Goal: Check status: Check status

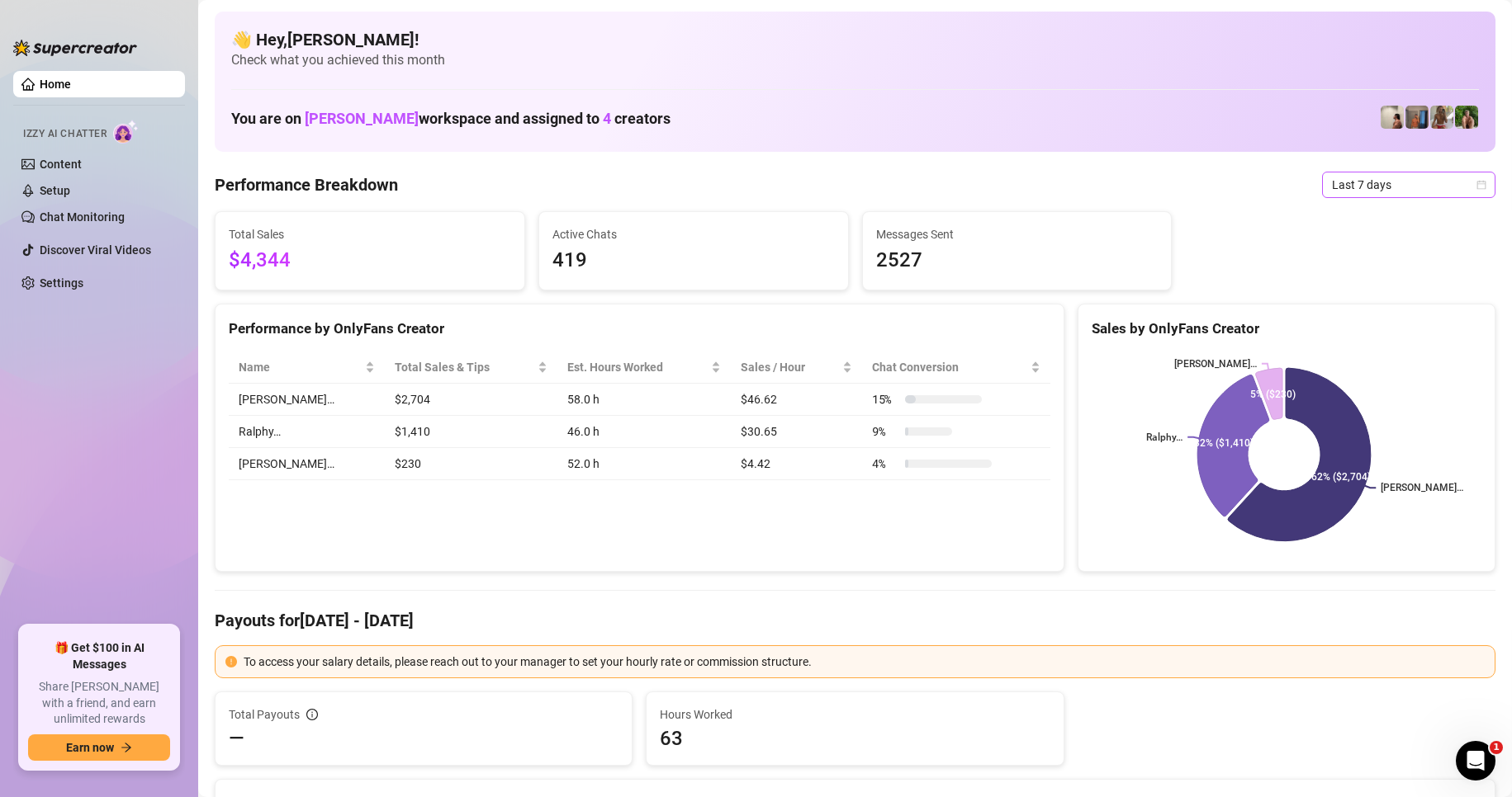
click at [1372, 190] on span "Last 7 days" at bounding box center [1409, 185] width 153 height 25
click at [1373, 322] on div "Custom date" at bounding box center [1394, 324] width 147 height 18
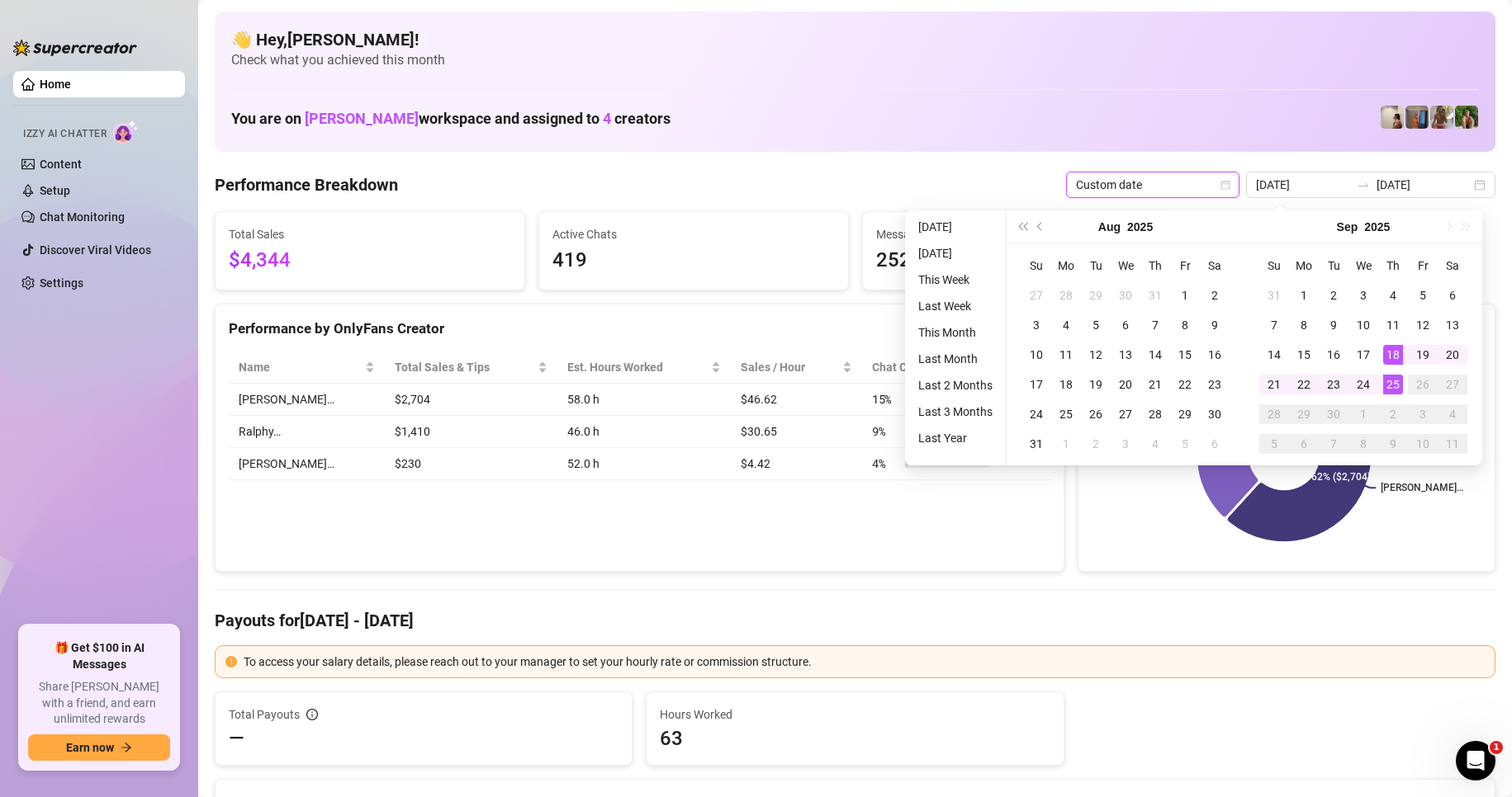
type input "[DATE]"
click at [1397, 392] on div "25" at bounding box center [1392, 384] width 19 height 19
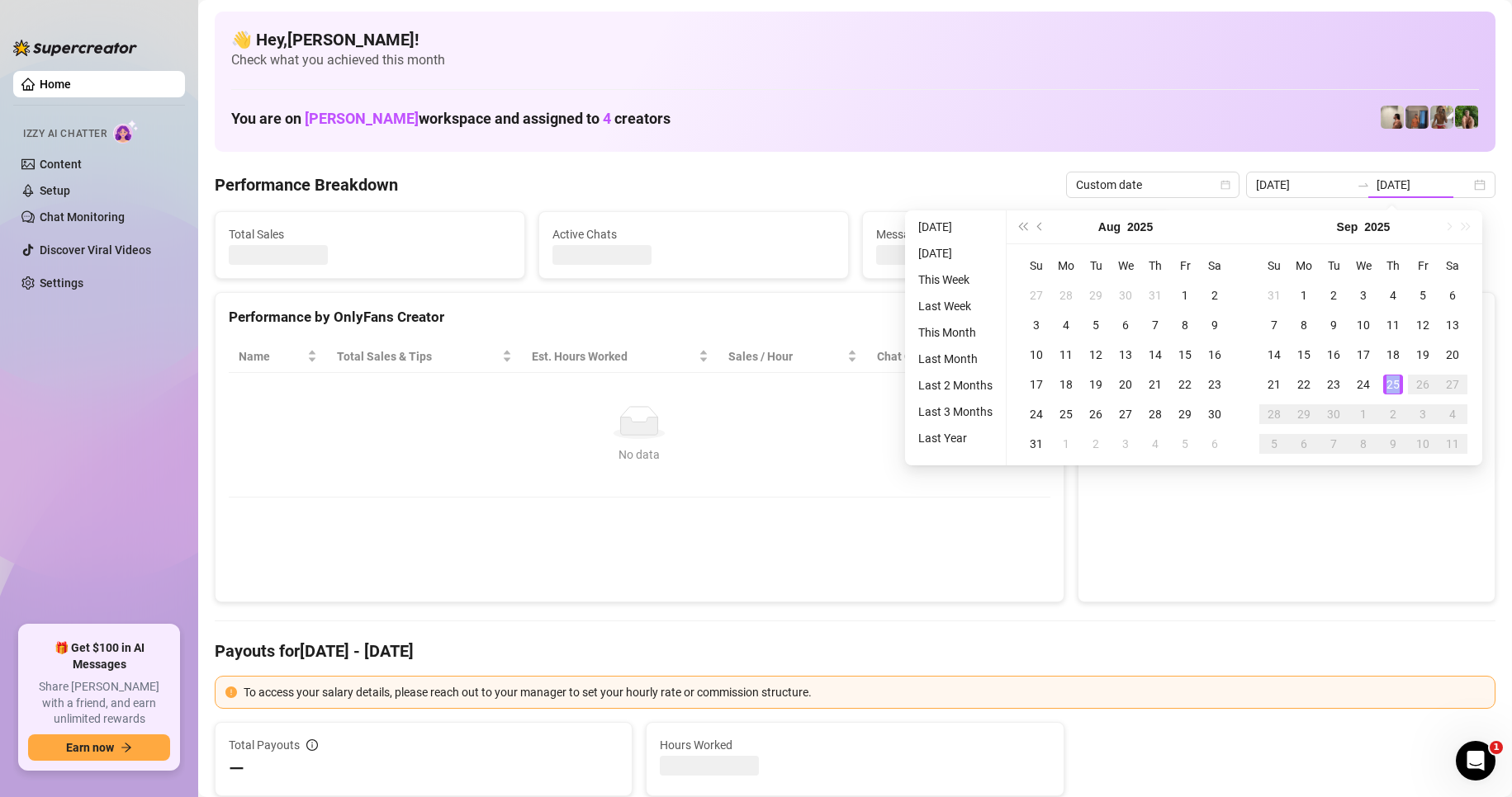
type input "[DATE]"
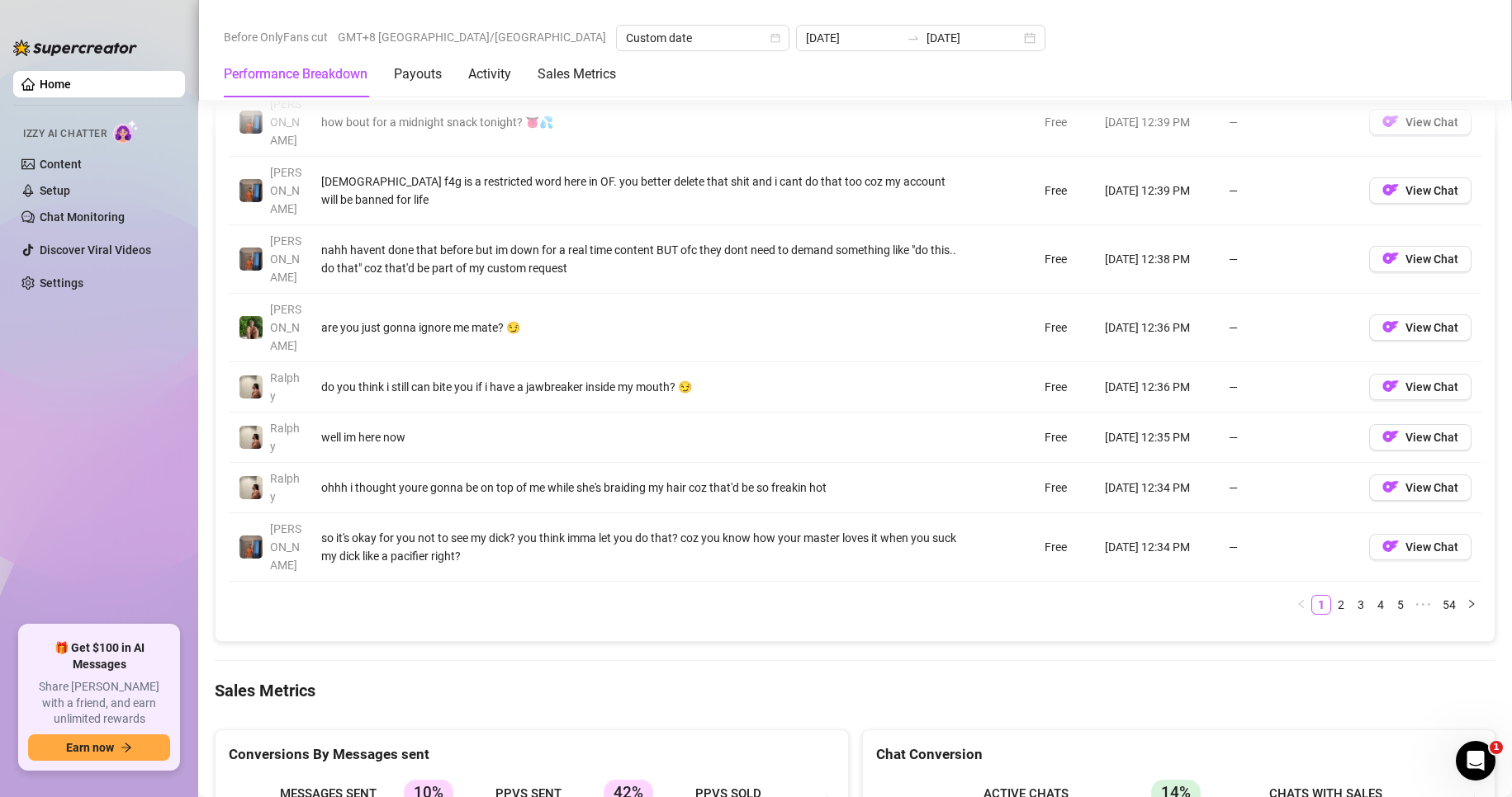
scroll to position [1899, 0]
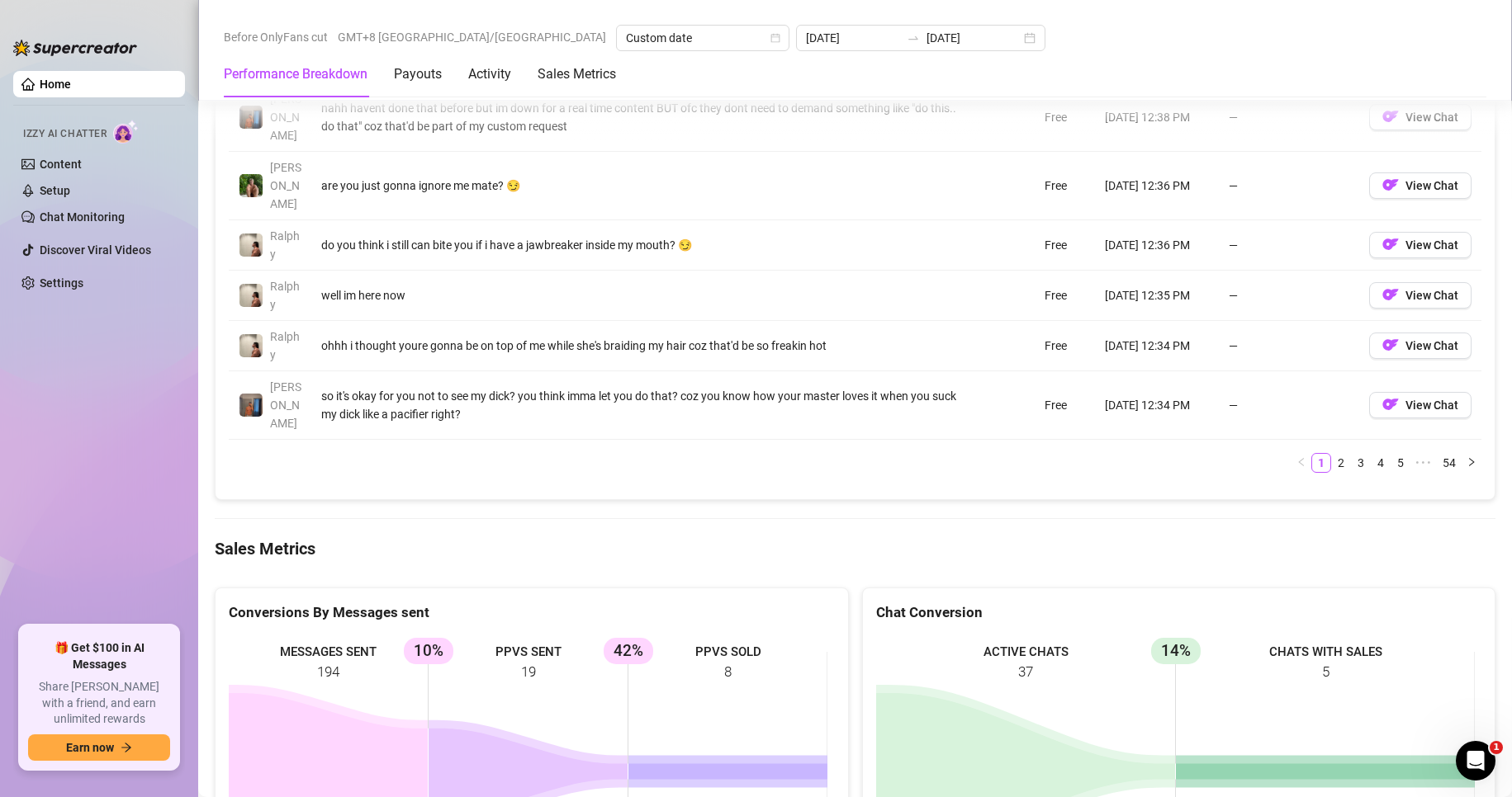
click at [780, 639] on rect at bounding box center [528, 759] width 599 height 248
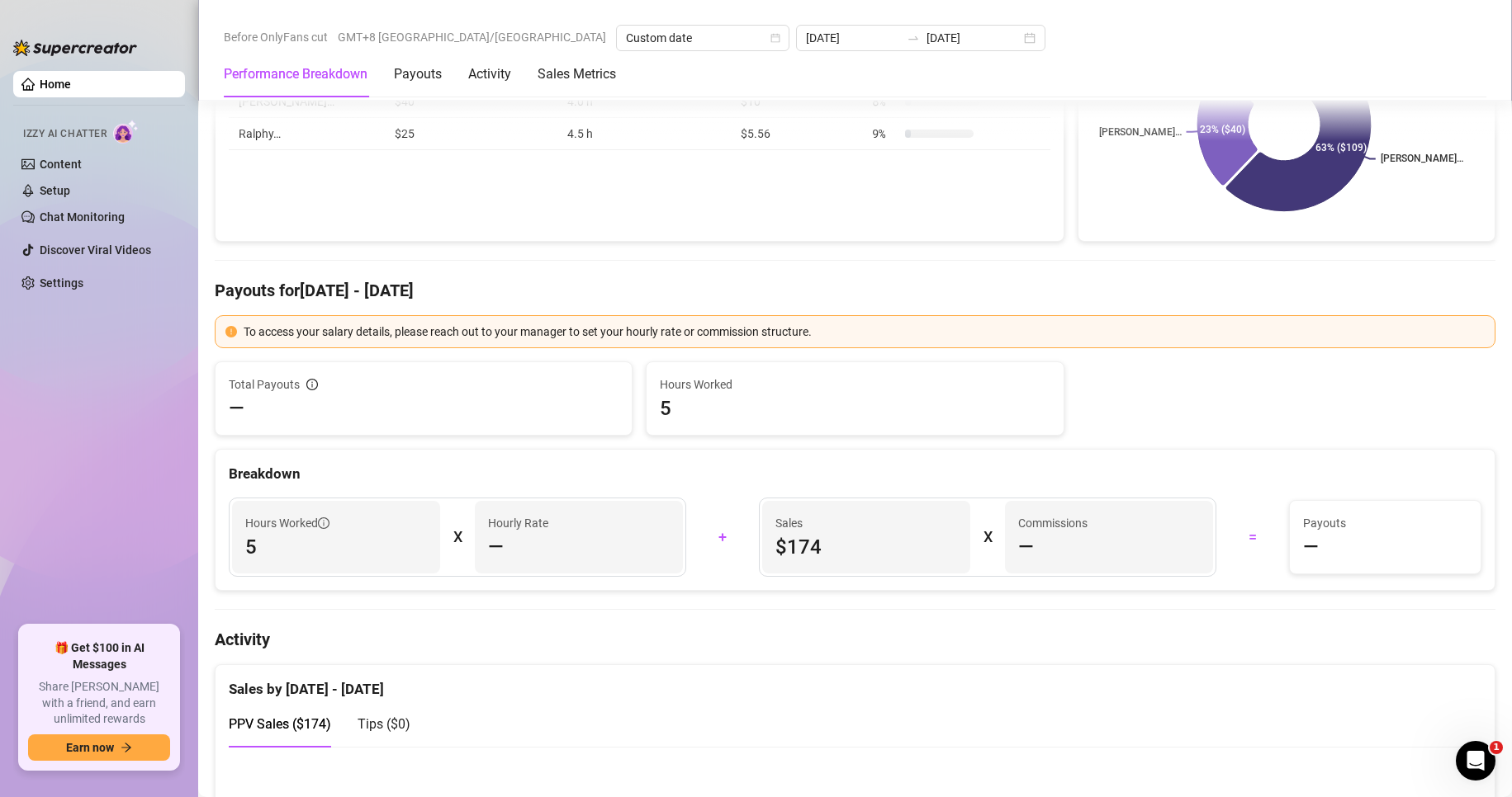
scroll to position [0, 0]
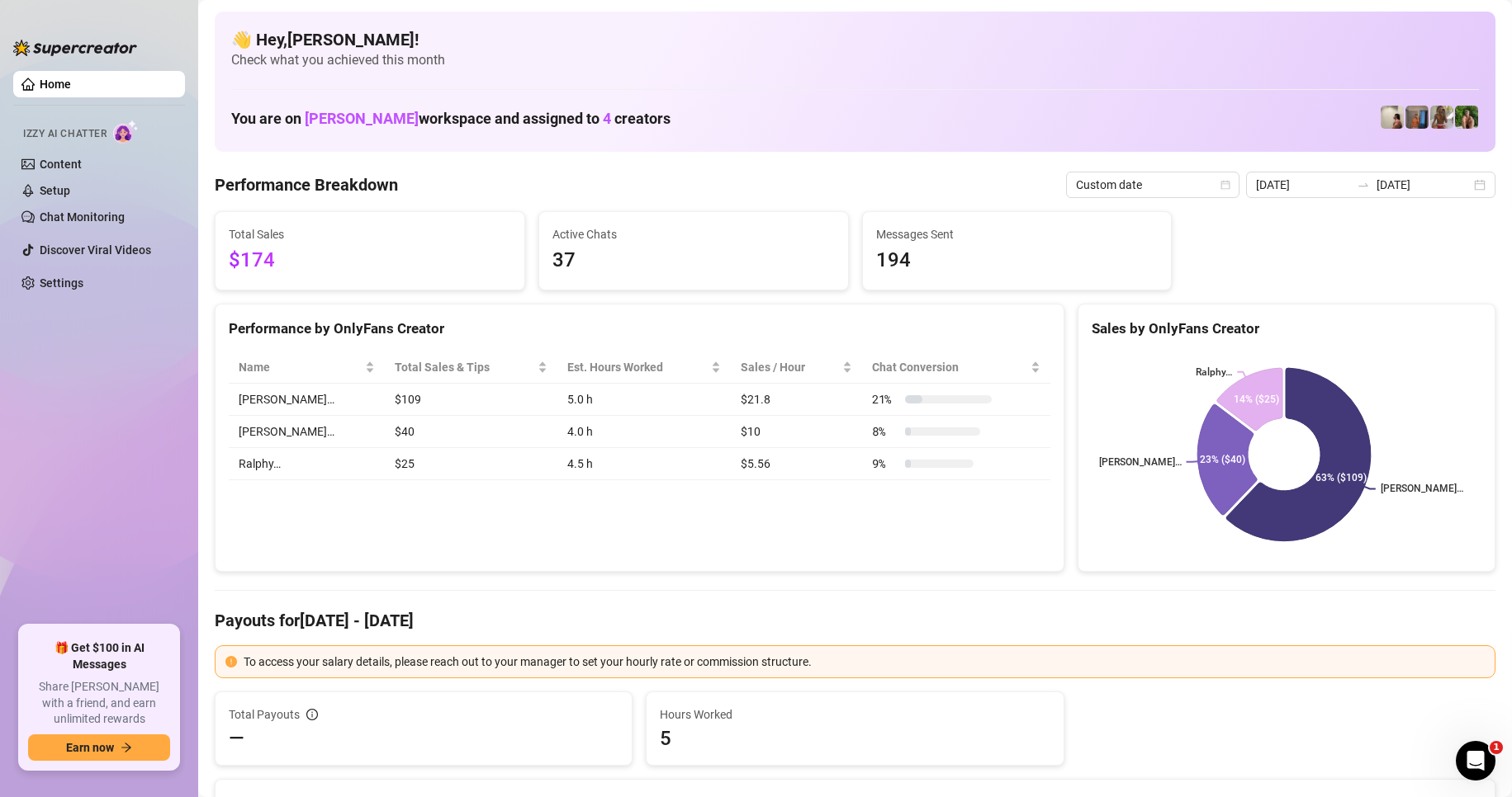
click at [113, 370] on ul "Home Izzy AI Chatter Content Setup Chat Monitoring Discover Viral Videos Settin…" at bounding box center [99, 342] width 172 height 555
